Goal: Task Accomplishment & Management: Use online tool/utility

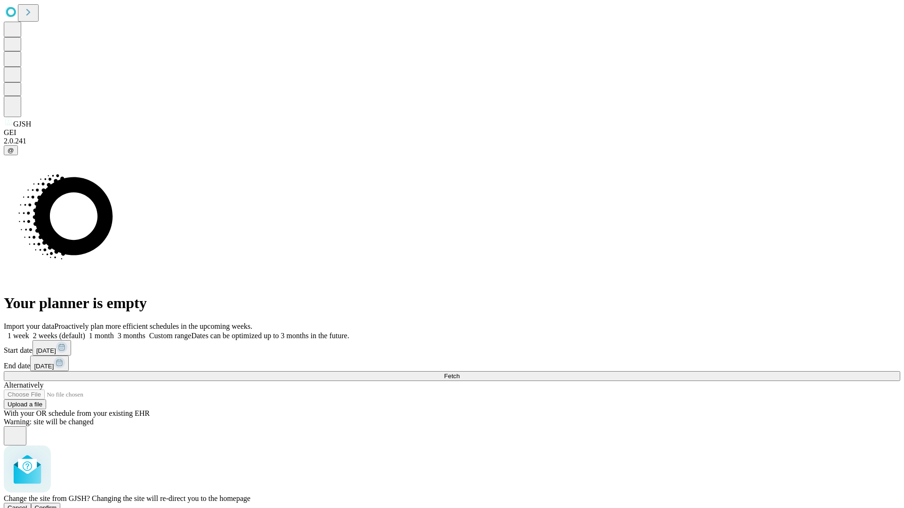
click at [57, 505] on span "Confirm" at bounding box center [46, 508] width 22 height 7
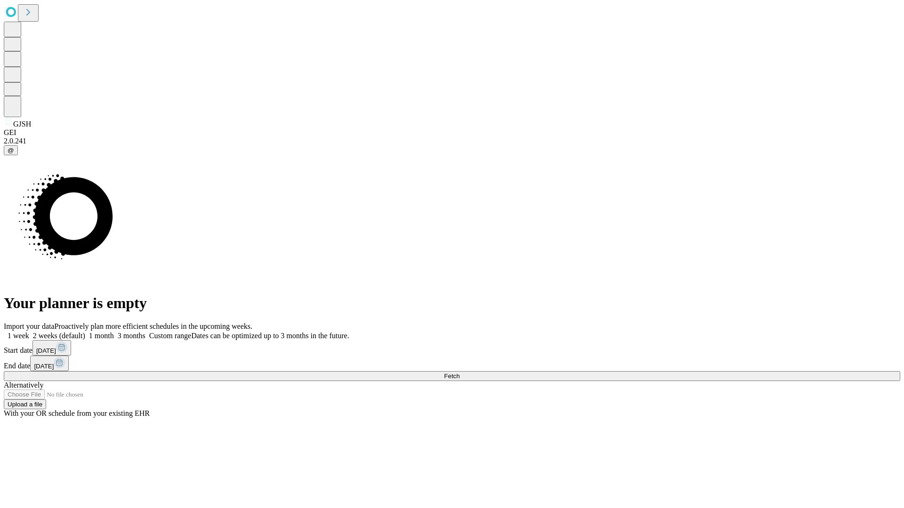
click at [114, 332] on label "1 month" at bounding box center [99, 336] width 29 height 8
click at [459, 373] on span "Fetch" at bounding box center [452, 376] width 16 height 7
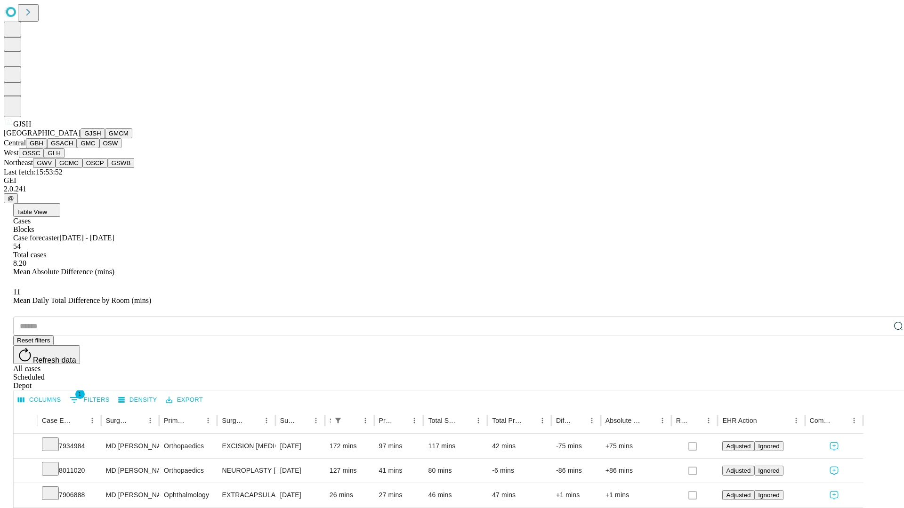
click at [105, 138] on button "GMCM" at bounding box center [118, 133] width 27 height 10
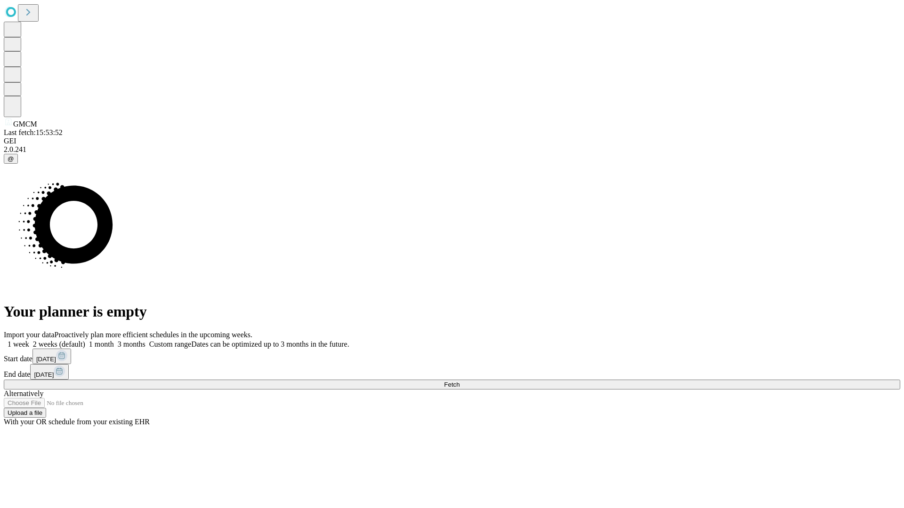
click at [114, 340] on label "1 month" at bounding box center [99, 344] width 29 height 8
click at [459, 381] on span "Fetch" at bounding box center [452, 384] width 16 height 7
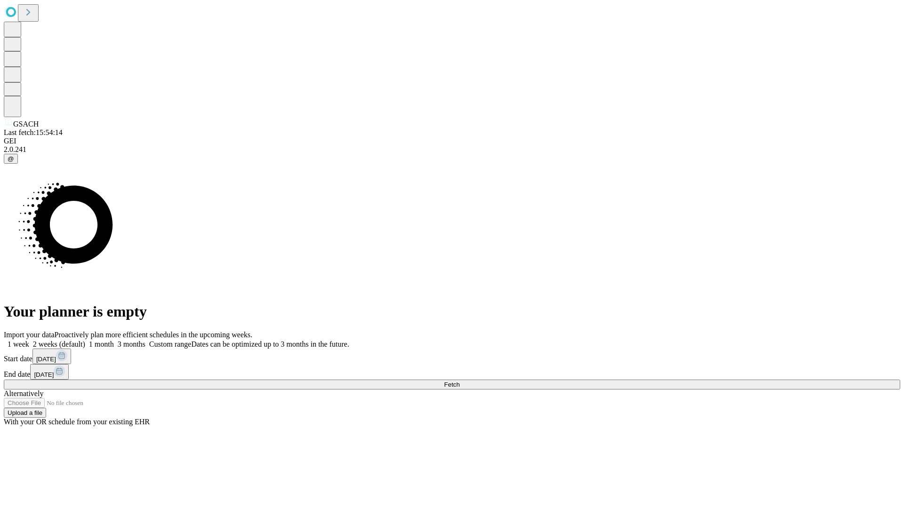
click at [459, 381] on span "Fetch" at bounding box center [452, 384] width 16 height 7
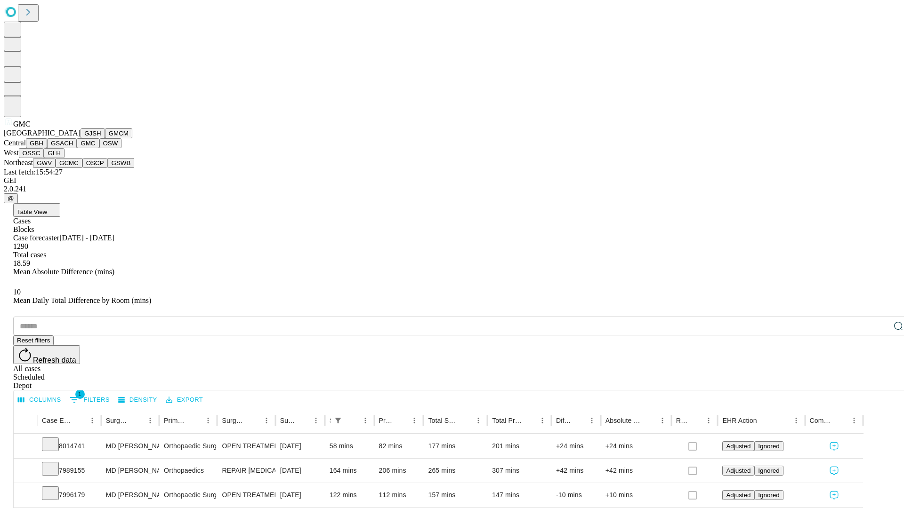
click at [99, 148] on button "OSW" at bounding box center [110, 143] width 23 height 10
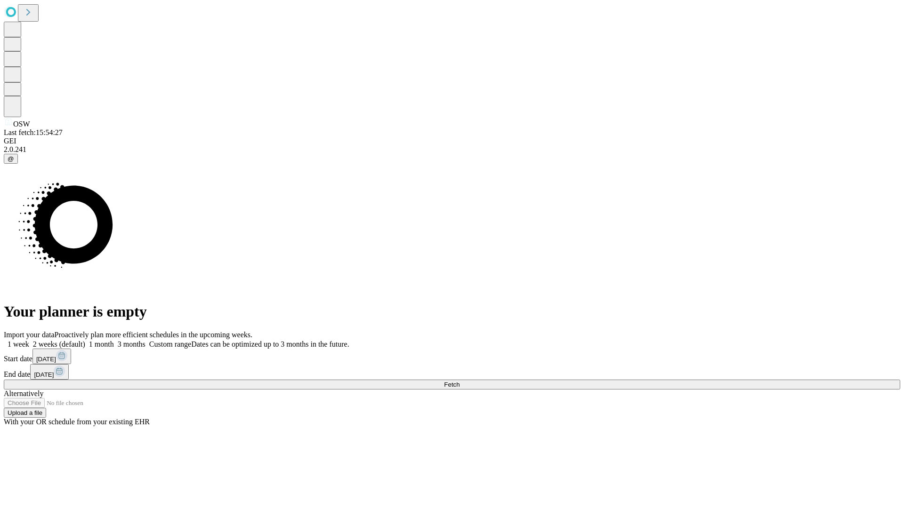
click at [114, 340] on label "1 month" at bounding box center [99, 344] width 29 height 8
click at [459, 381] on span "Fetch" at bounding box center [452, 384] width 16 height 7
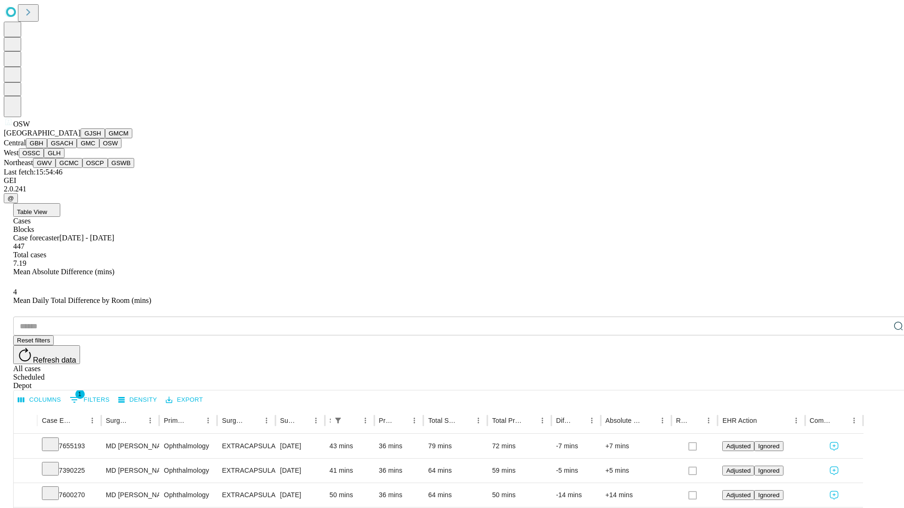
click at [44, 158] on button "OSSC" at bounding box center [31, 153] width 25 height 10
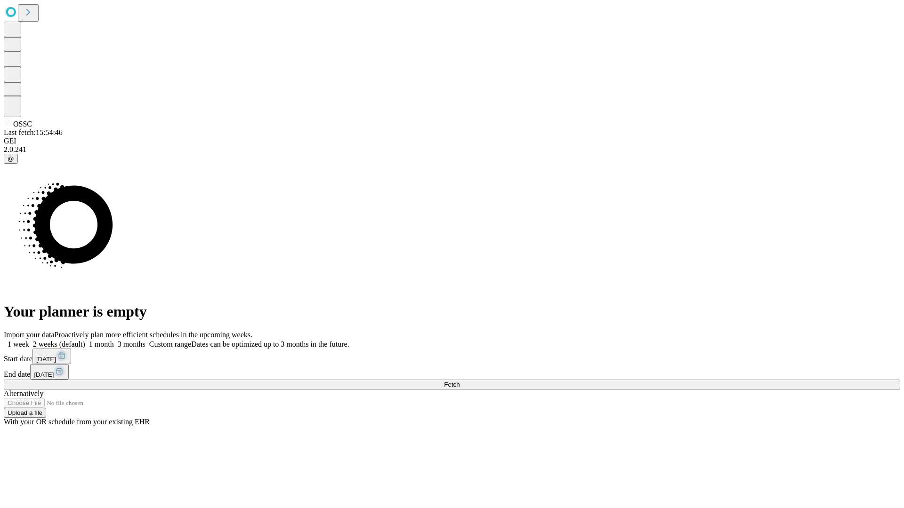
click at [114, 340] on label "1 month" at bounding box center [99, 344] width 29 height 8
click at [459, 381] on span "Fetch" at bounding box center [452, 384] width 16 height 7
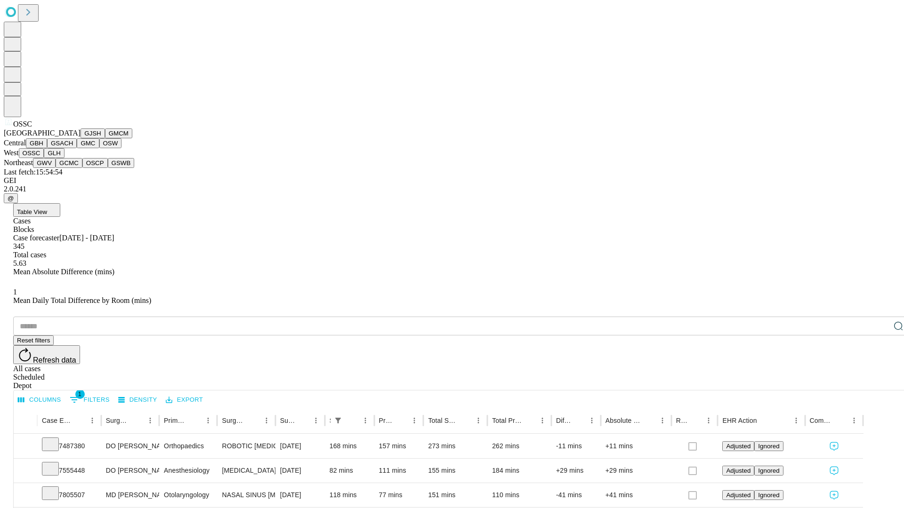
click at [64, 158] on button "GLH" at bounding box center [54, 153] width 20 height 10
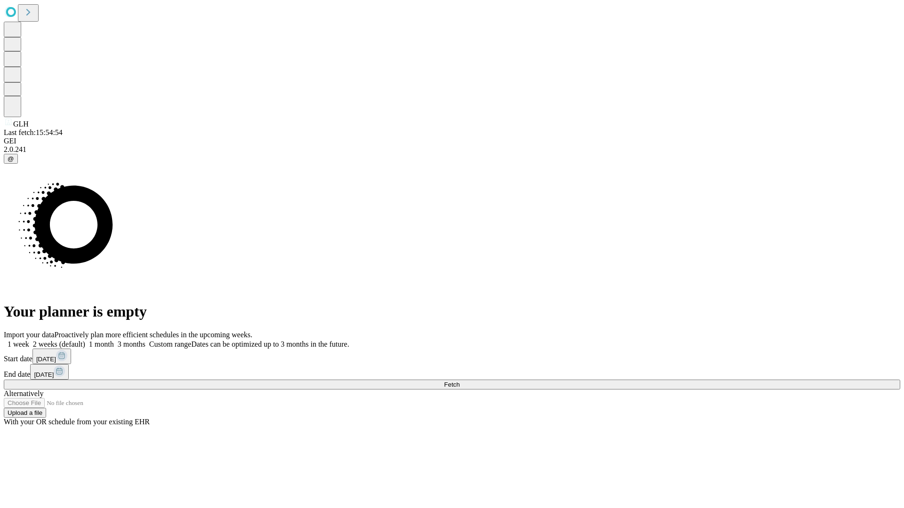
click at [114, 340] on label "1 month" at bounding box center [99, 344] width 29 height 8
click at [459, 381] on span "Fetch" at bounding box center [452, 384] width 16 height 7
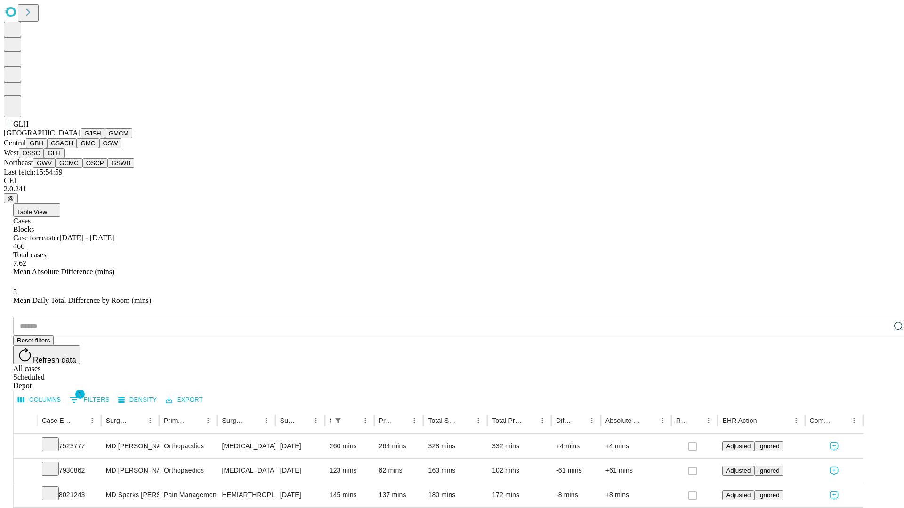
click at [56, 168] on button "GWV" at bounding box center [44, 163] width 23 height 10
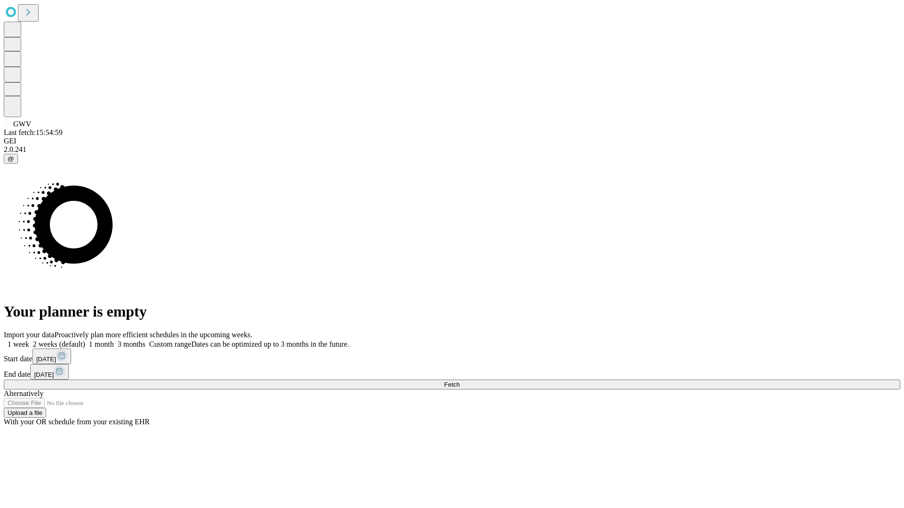
click at [459, 381] on span "Fetch" at bounding box center [452, 384] width 16 height 7
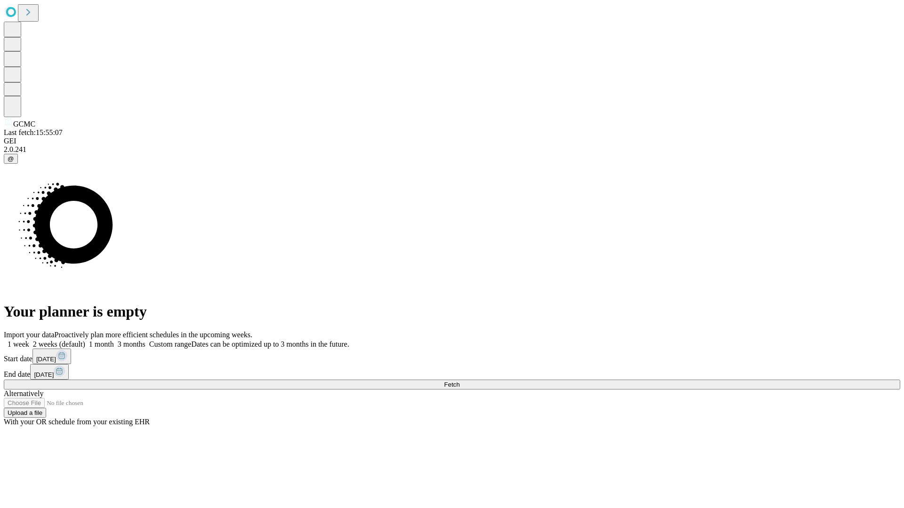
click at [114, 340] on label "1 month" at bounding box center [99, 344] width 29 height 8
click at [459, 381] on span "Fetch" at bounding box center [452, 384] width 16 height 7
click at [114, 340] on label "1 month" at bounding box center [99, 344] width 29 height 8
click at [459, 381] on span "Fetch" at bounding box center [452, 384] width 16 height 7
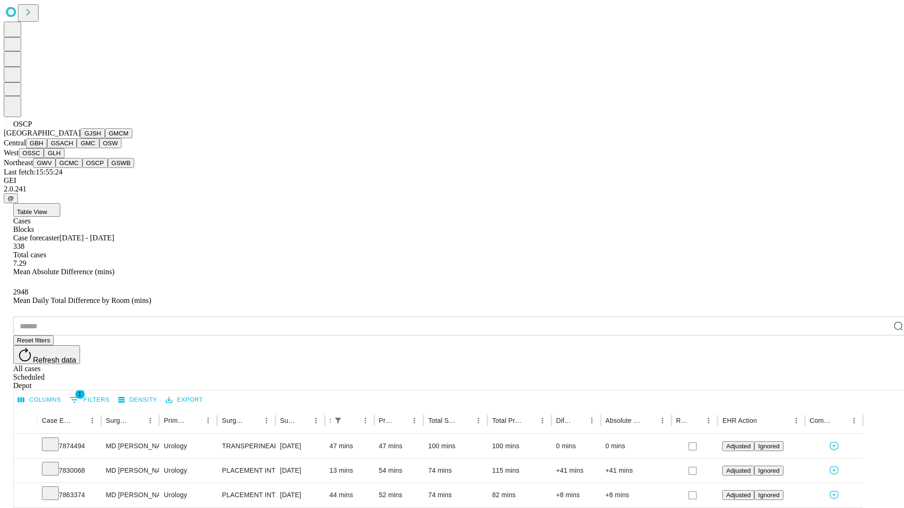
click at [108, 168] on button "GSWB" at bounding box center [121, 163] width 27 height 10
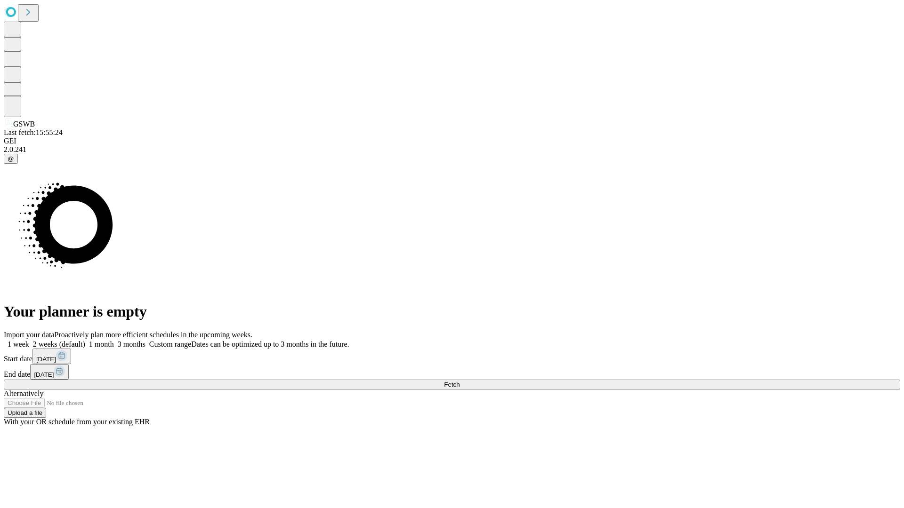
click at [114, 340] on label "1 month" at bounding box center [99, 344] width 29 height 8
click at [459, 381] on span "Fetch" at bounding box center [452, 384] width 16 height 7
